Goal: Task Accomplishment & Management: Use online tool/utility

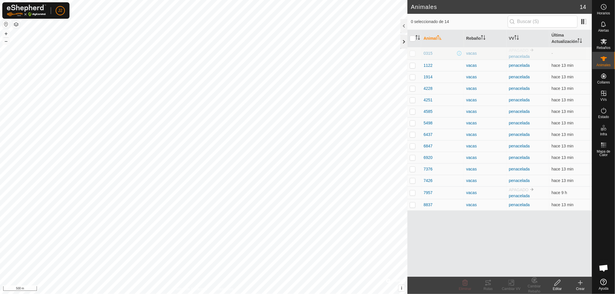
click at [402, 42] on div at bounding box center [403, 42] width 7 height 14
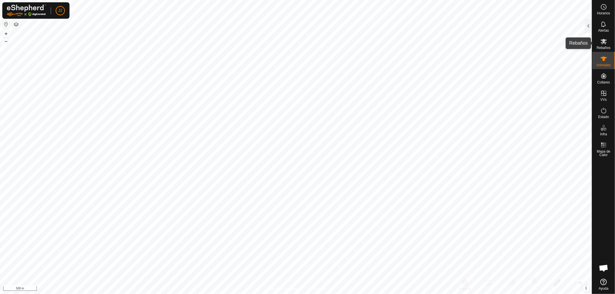
click at [602, 46] on span "Rebaños" at bounding box center [603, 47] width 14 height 3
click at [605, 63] on es-animals-svg-icon at bounding box center [603, 58] width 10 height 9
click at [589, 28] on div at bounding box center [588, 26] width 7 height 14
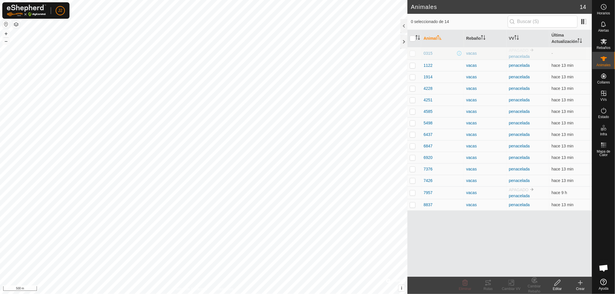
click at [413, 54] on p-checkbox at bounding box center [413, 53] width 6 height 5
checkbox input "true"
click at [511, 287] on div "Cambiar VV" at bounding box center [511, 289] width 23 height 5
click at [517, 258] on link "Elegir VV..." at bounding box center [528, 259] width 57 height 12
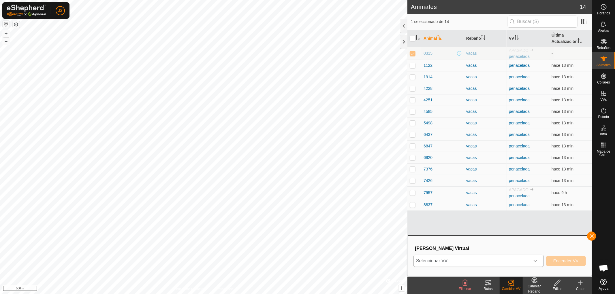
click at [536, 261] on icon "dropdown trigger" at bounding box center [535, 261] width 4 height 2
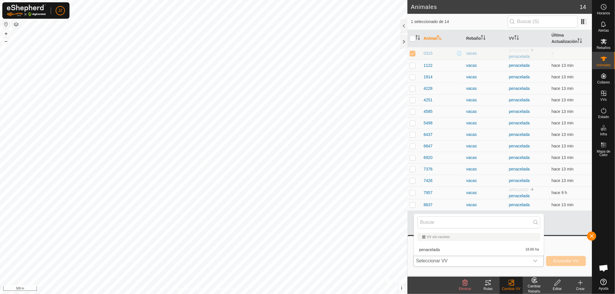
click at [442, 250] on li "penacelada 18.66 ha" at bounding box center [479, 250] width 130 height 12
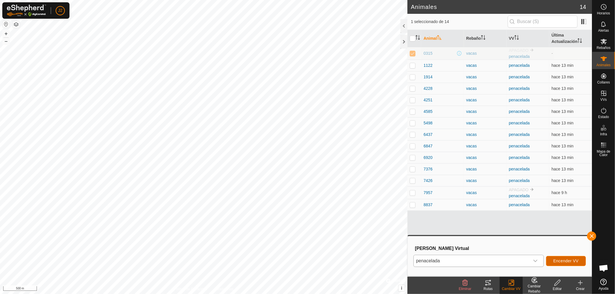
click at [564, 261] on span "Encender VV" at bounding box center [565, 261] width 25 height 5
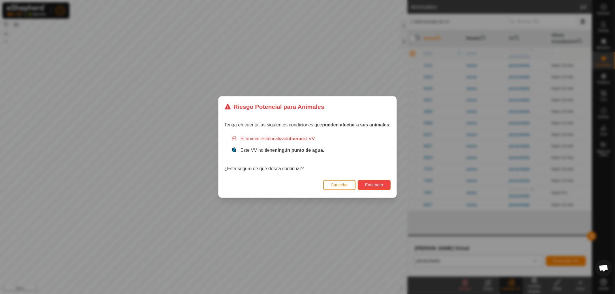
click at [377, 183] on span "Encender" at bounding box center [374, 185] width 18 height 5
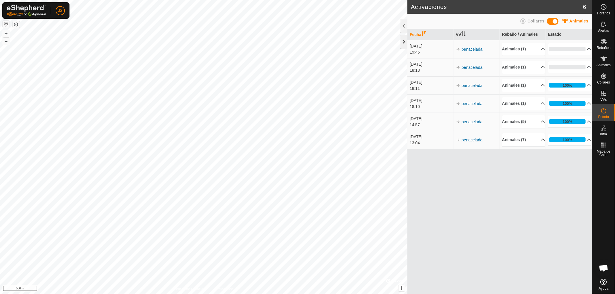
click at [404, 42] on div at bounding box center [403, 42] width 7 height 14
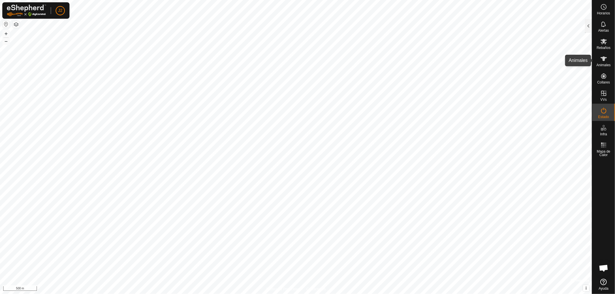
click at [603, 59] on icon at bounding box center [604, 59] width 6 height 5
click at [588, 28] on div at bounding box center [588, 26] width 7 height 14
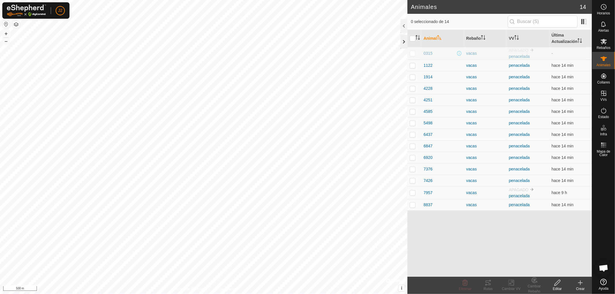
click at [402, 41] on div at bounding box center [403, 42] width 7 height 14
